Goal: Information Seeking & Learning: Check status

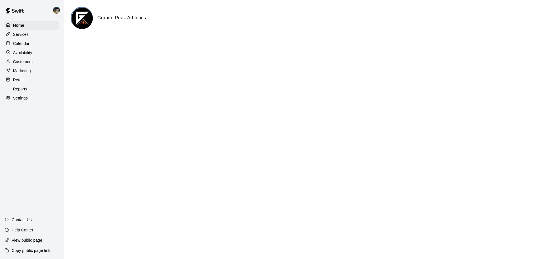
click at [23, 40] on div "Calendar" at bounding box center [32, 43] width 55 height 9
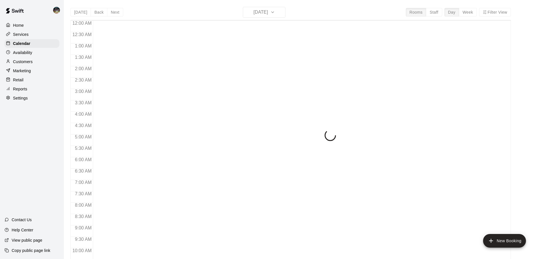
scroll to position [233, 0]
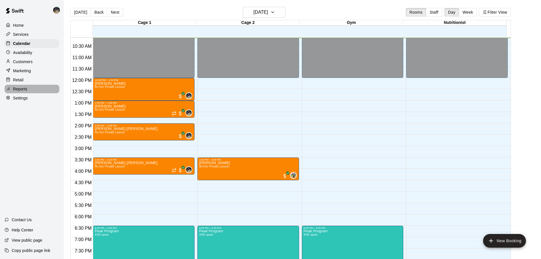
click at [23, 87] on div "Reports" at bounding box center [32, 89] width 55 height 9
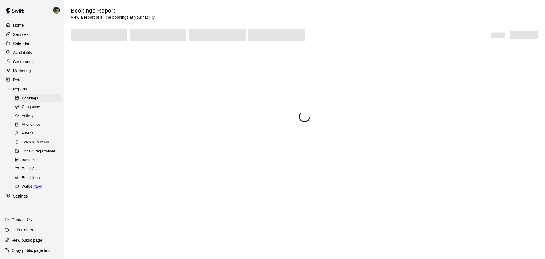
click at [45, 145] on span "Sales & Revenue" at bounding box center [36, 142] width 28 height 6
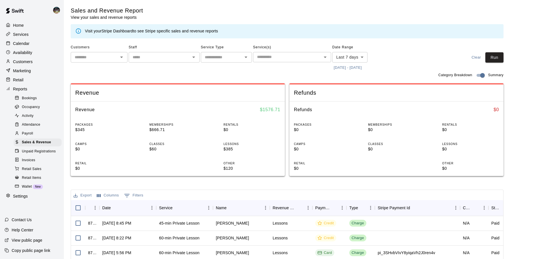
click at [224, 60] on input "text" at bounding box center [221, 57] width 38 height 7
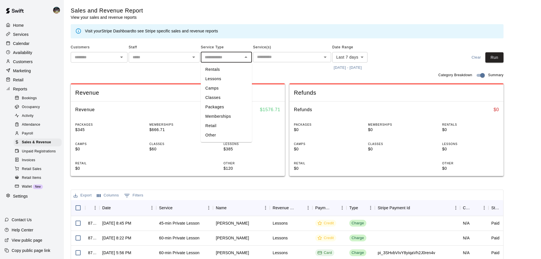
click at [222, 112] on li "Memberships" at bounding box center [226, 116] width 51 height 9
type input "**********"
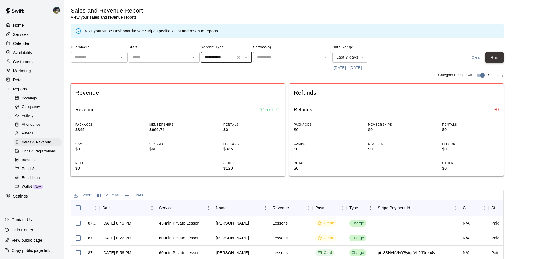
click at [499, 56] on button "Run" at bounding box center [494, 57] width 18 height 11
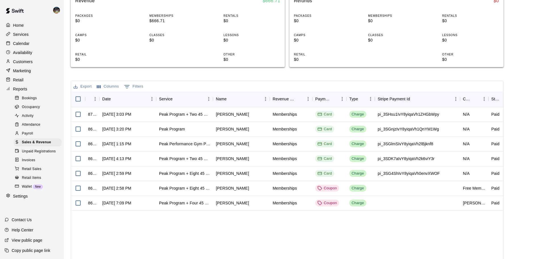
scroll to position [114, 0]
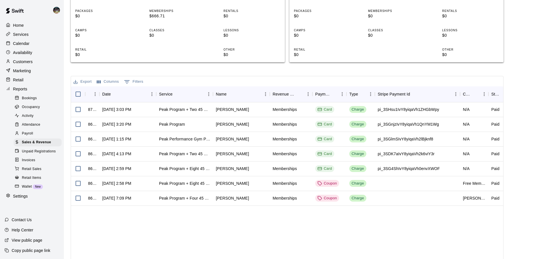
click at [25, 44] on p "Calendar" at bounding box center [21, 44] width 16 height 6
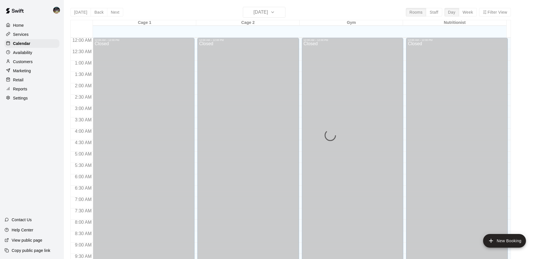
scroll to position [233, 0]
